Goal: Navigation & Orientation: Find specific page/section

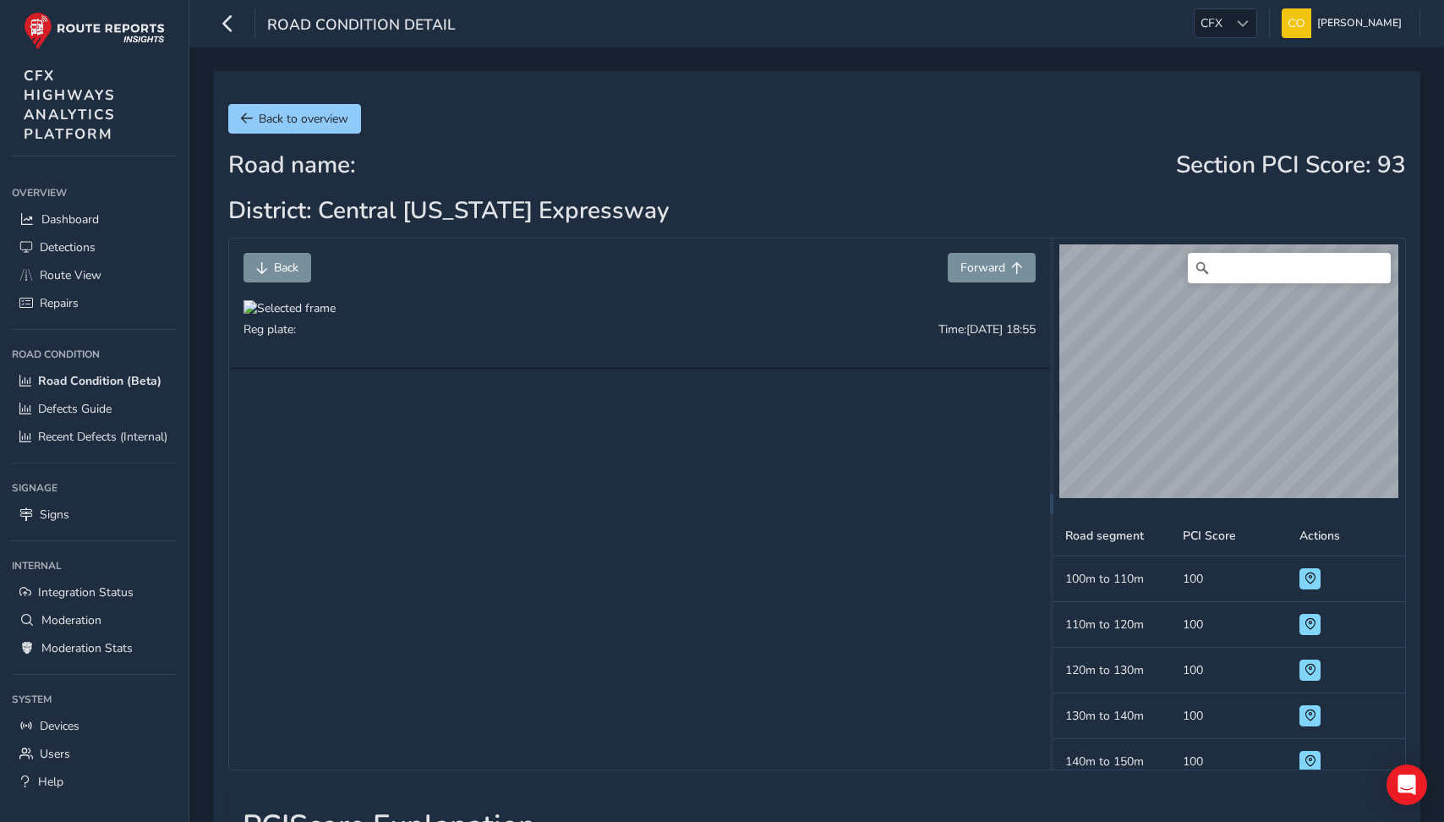
scroll to position [47, 0]
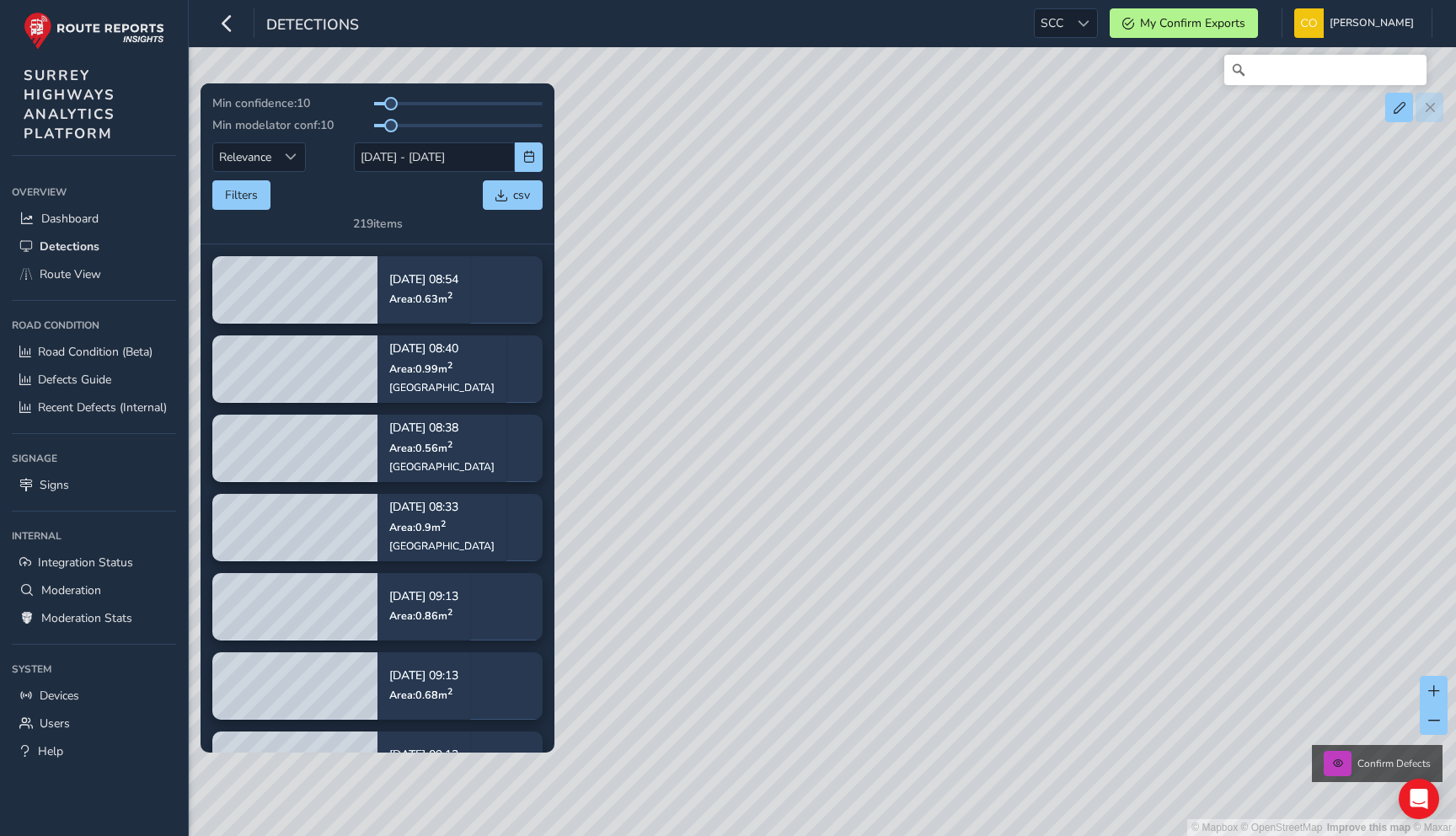
click at [1076, 42] on div "Detections SCC SCC My Confirm Exports Connell McLaughlin Colour Scheme: Dark Di…" at bounding box center [822, 23] width 1268 height 47
click at [1076, 34] on div at bounding box center [1083, 23] width 28 height 28
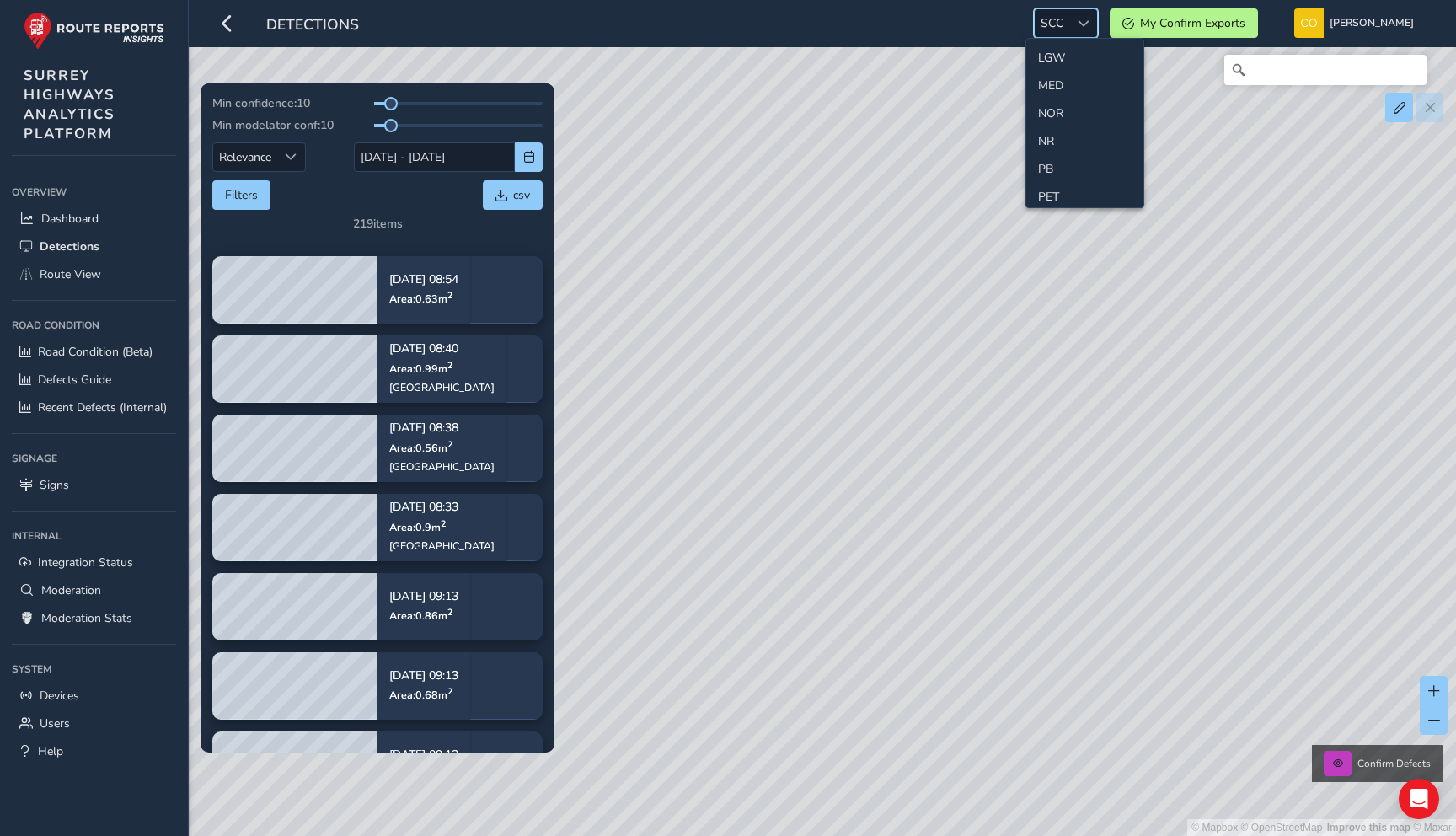
scroll to position [515, 0]
click at [1070, 130] on li "NR" at bounding box center [1085, 128] width 118 height 28
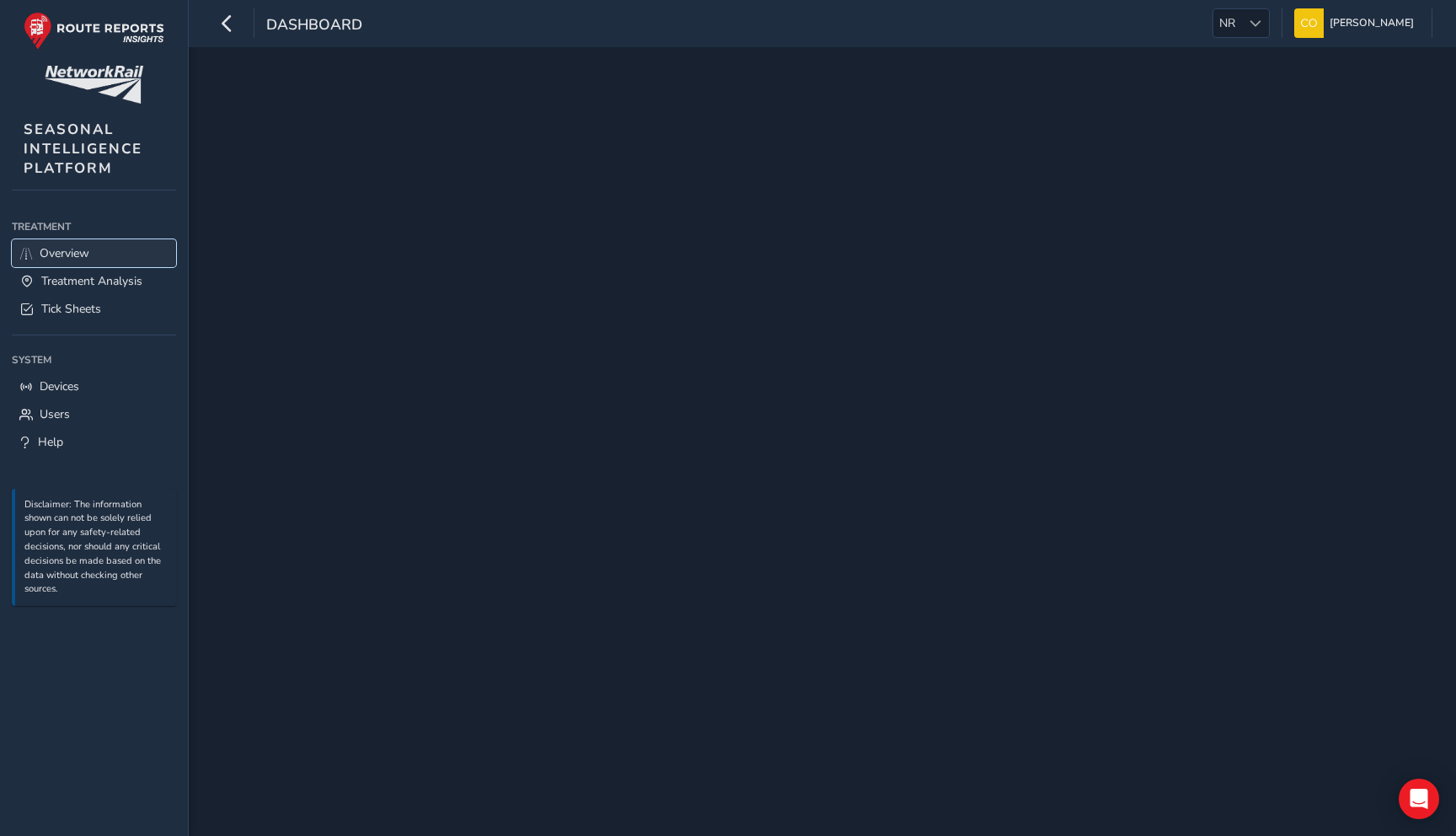
click at [122, 251] on link "Overview" at bounding box center [94, 253] width 164 height 28
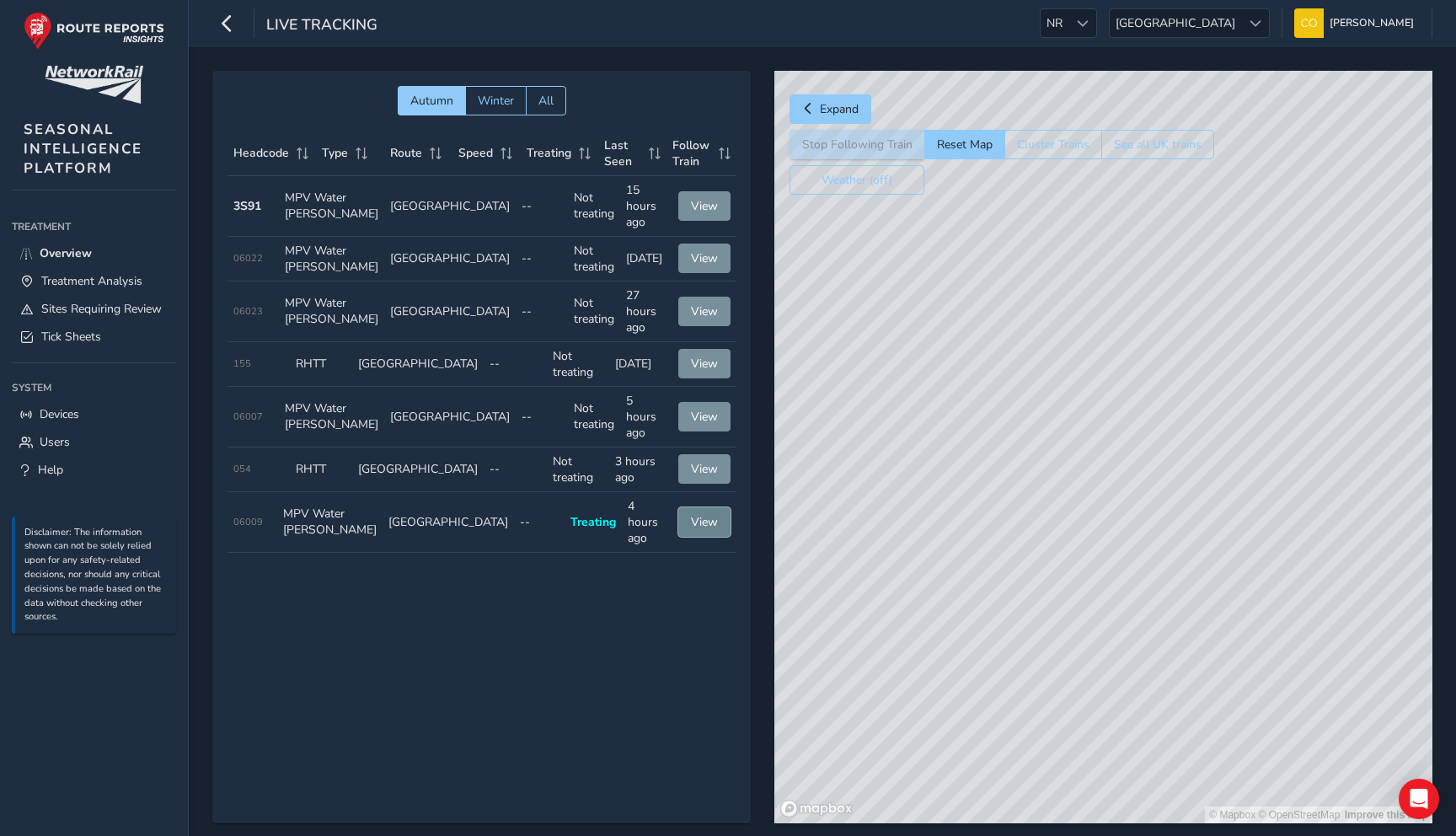
click at [694, 529] on span "View" at bounding box center [704, 522] width 27 height 16
click at [1152, 139] on button "See all UK trains" at bounding box center [1157, 144] width 113 height 30
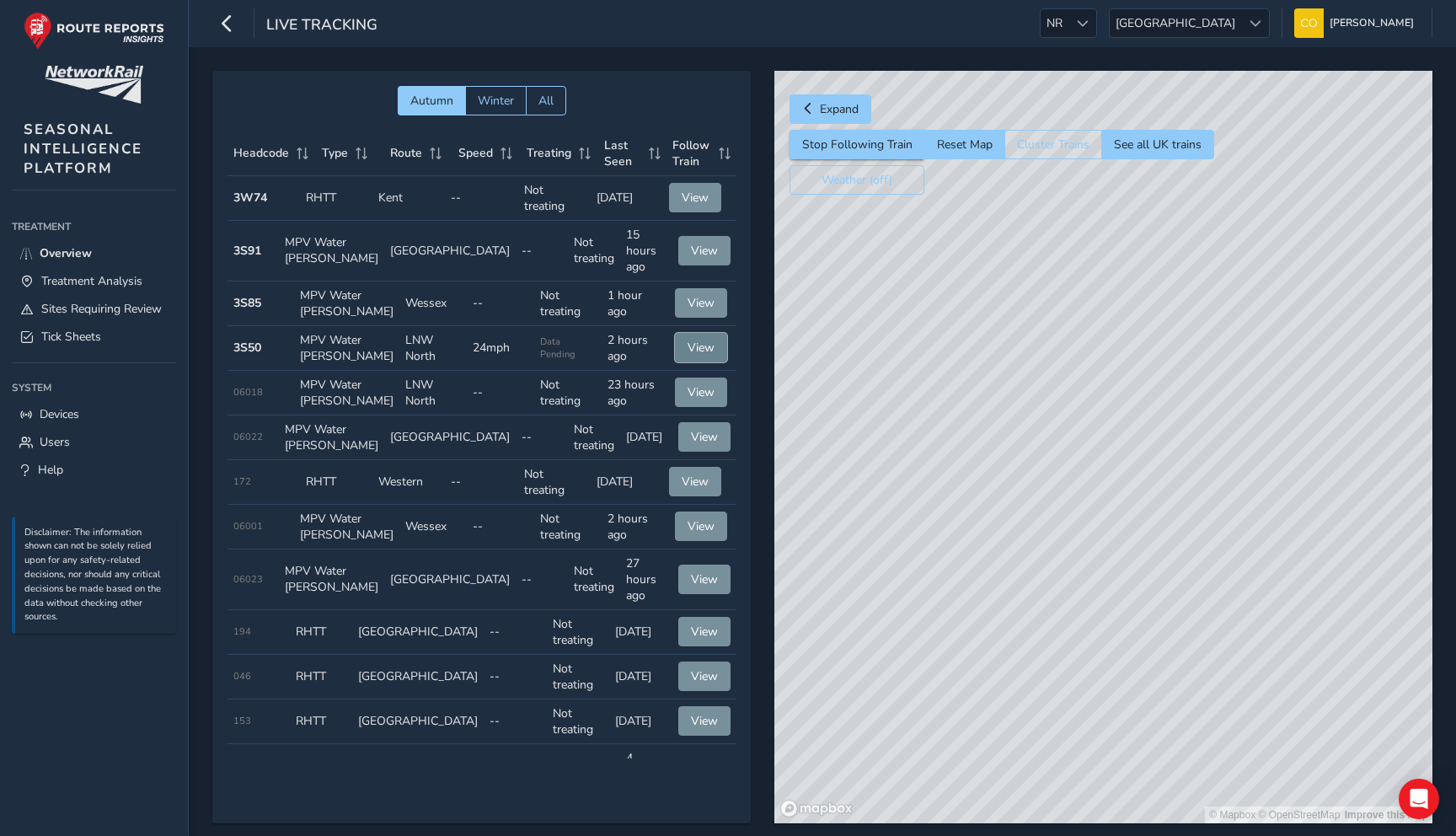
click at [698, 356] on span "View" at bounding box center [701, 348] width 27 height 16
click at [698, 401] on span "View" at bounding box center [701, 393] width 27 height 16
click at [630, 160] on span "Last Seen" at bounding box center [623, 153] width 39 height 32
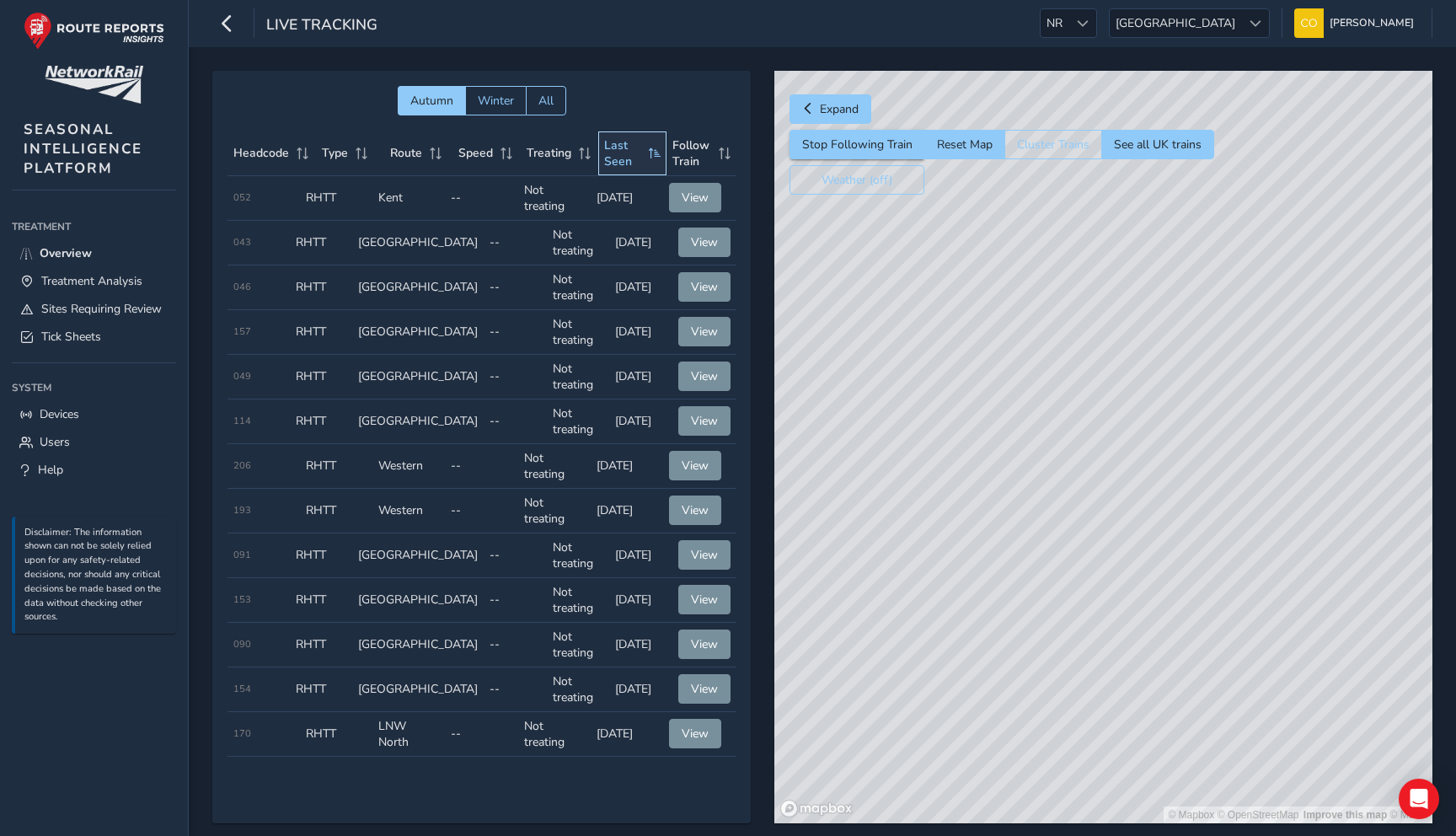
click at [630, 156] on span "Last Seen" at bounding box center [623, 153] width 39 height 32
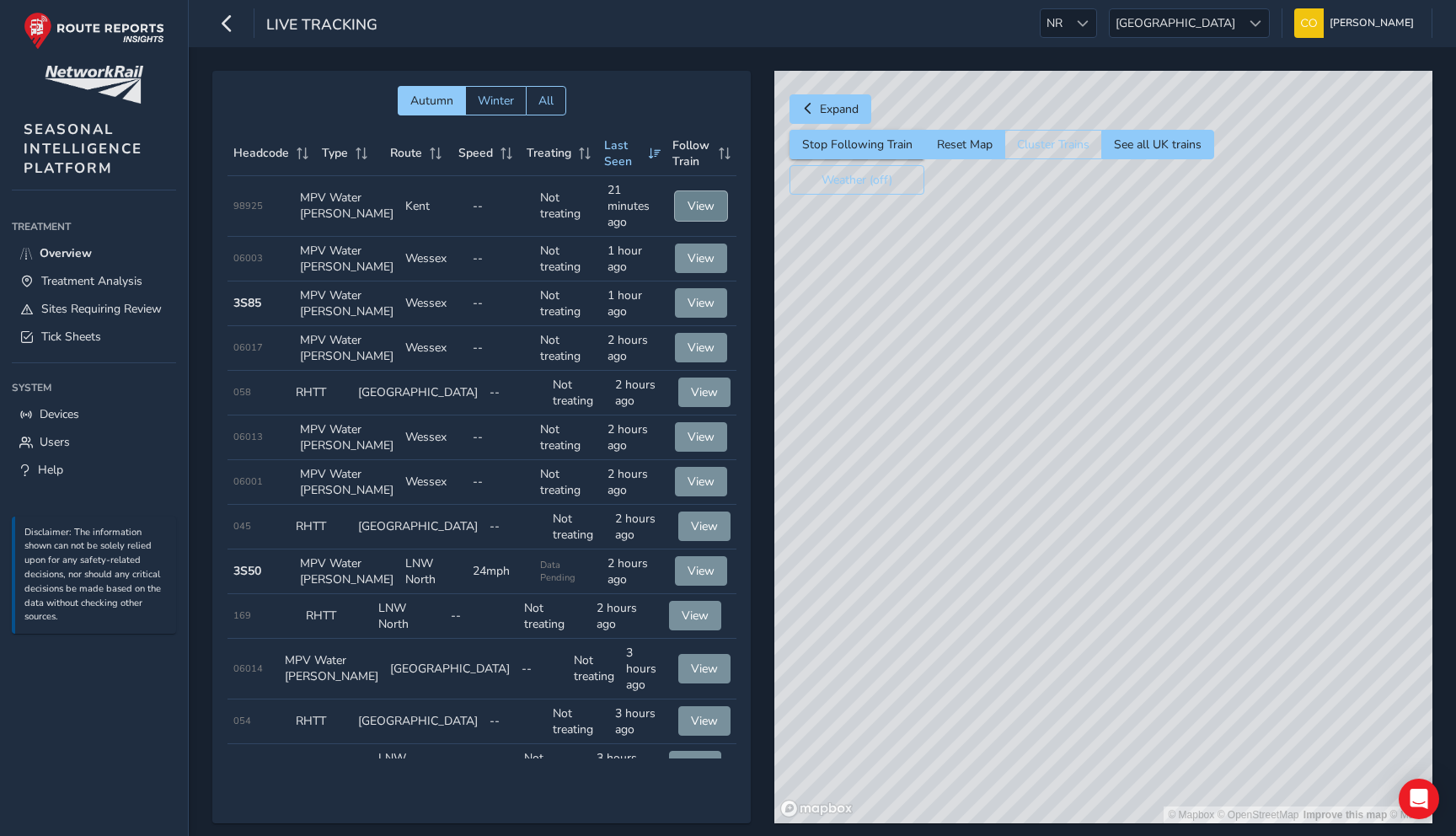
click at [689, 200] on span "View" at bounding box center [701, 206] width 27 height 16
click at [690, 205] on span "View" at bounding box center [701, 206] width 27 height 16
click at [506, 149] on span at bounding box center [506, 153] width 15 height 12
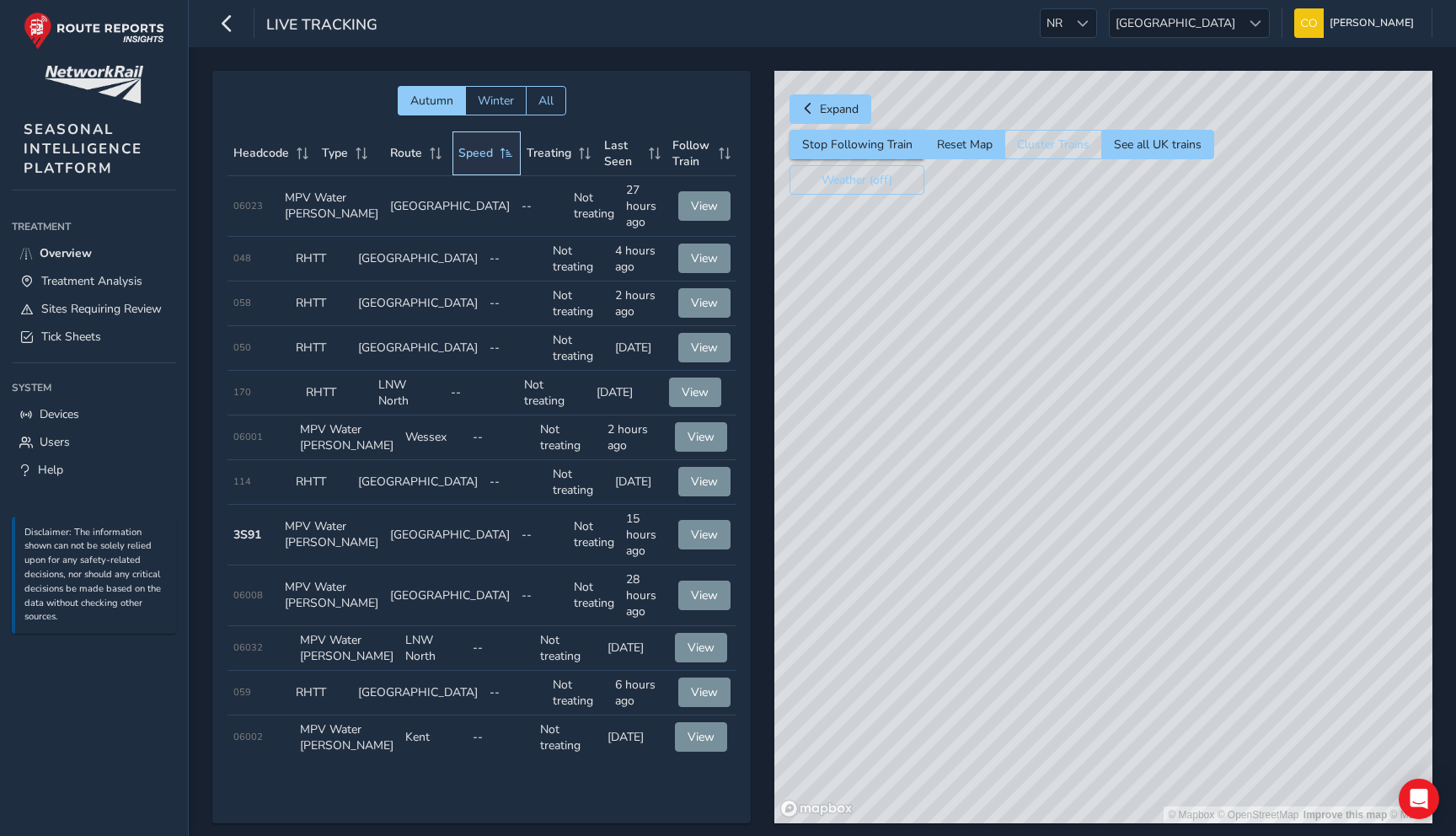
click at [506, 149] on span at bounding box center [506, 153] width 15 height 12
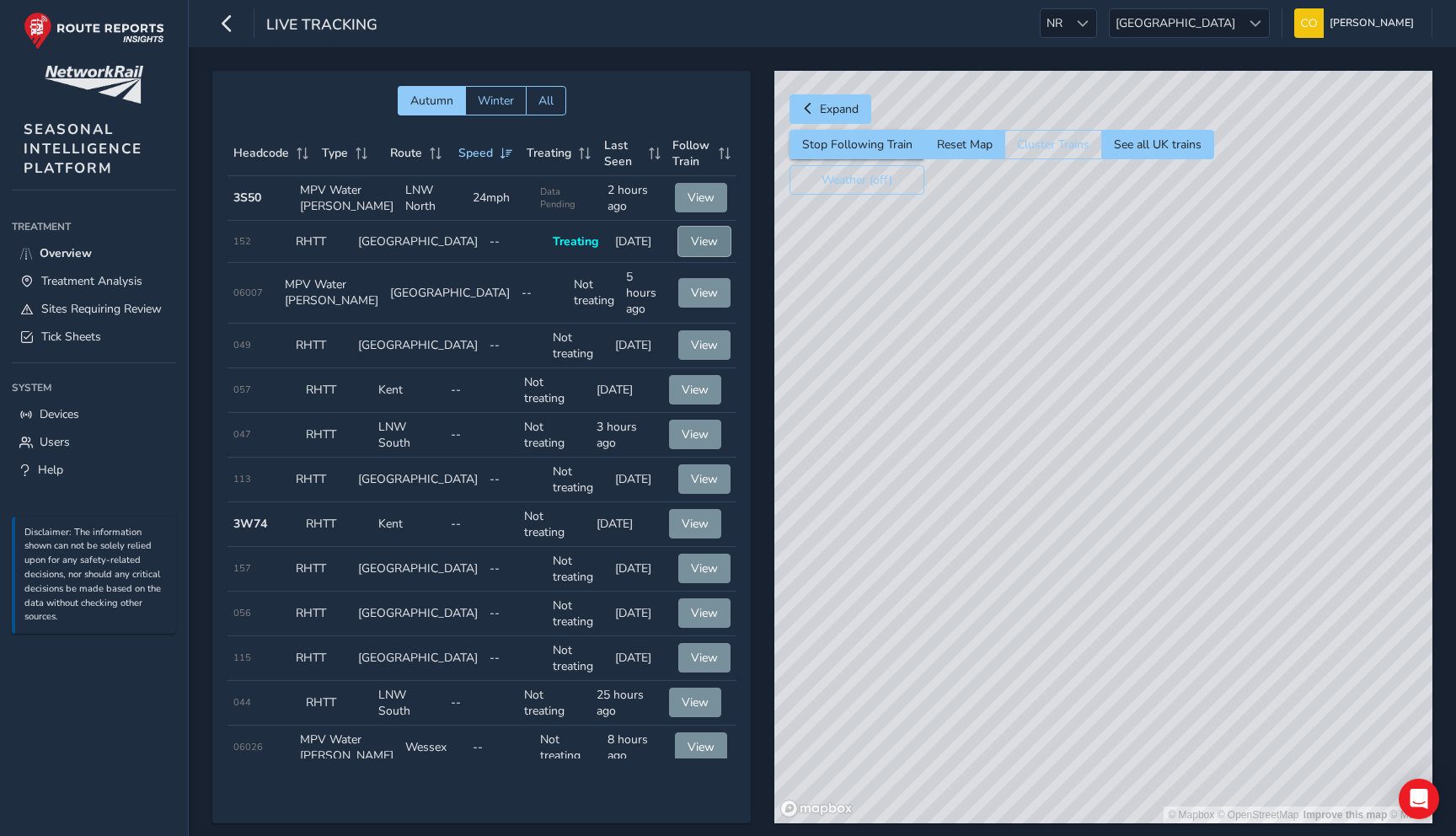
click at [712, 256] on button "View" at bounding box center [705, 241] width 52 height 30
click at [985, 149] on button "Reset Map" at bounding box center [964, 144] width 80 height 30
